Goal: Task Accomplishment & Management: Manage account settings

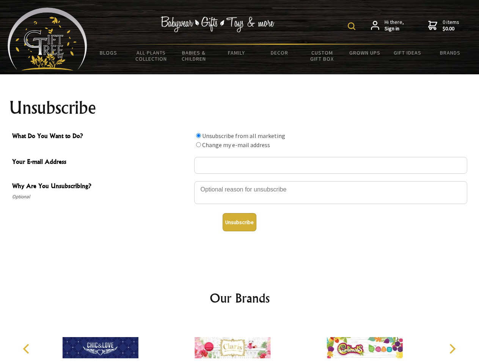
click at [353, 26] on img at bounding box center [352, 26] width 8 height 8
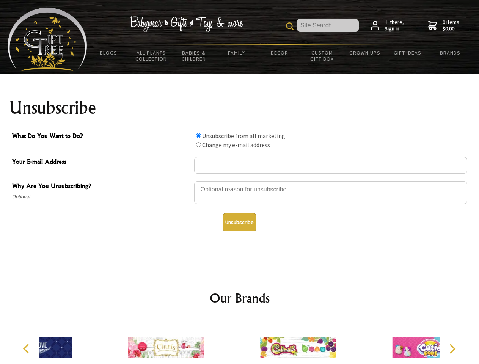
click at [240, 181] on div at bounding box center [330, 194] width 273 height 27
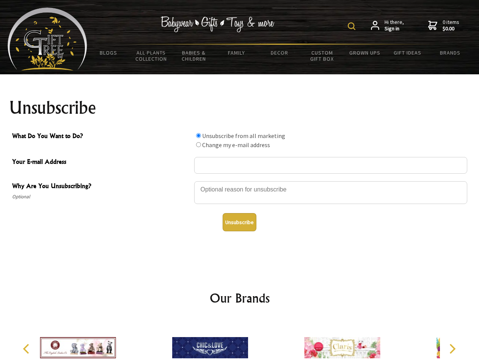
click at [353, 26] on img at bounding box center [352, 26] width 8 height 8
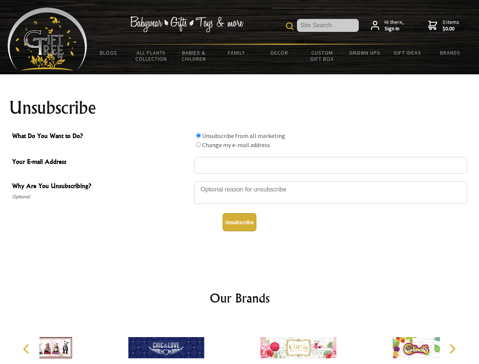
click at [240, 181] on div at bounding box center [330, 194] width 273 height 27
